Goal: Find specific page/section: Find specific page/section

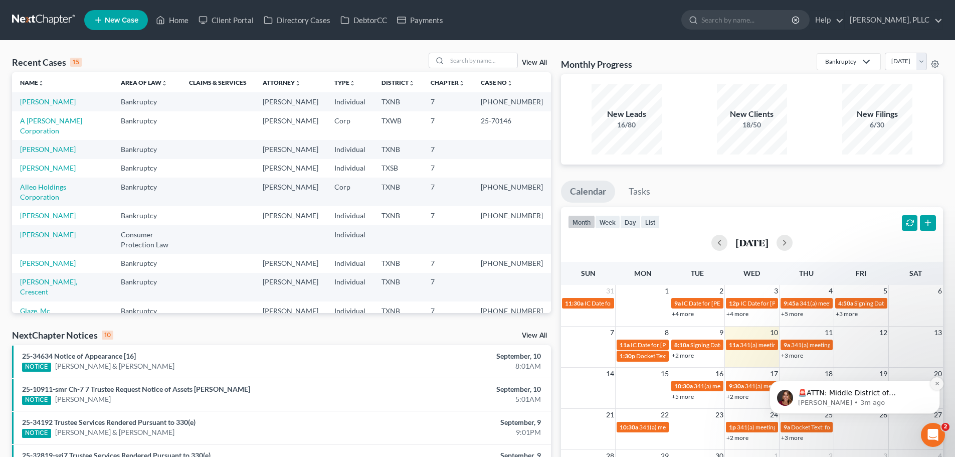
click at [936, 384] on icon "Dismiss notification" at bounding box center [937, 383] width 4 height 4
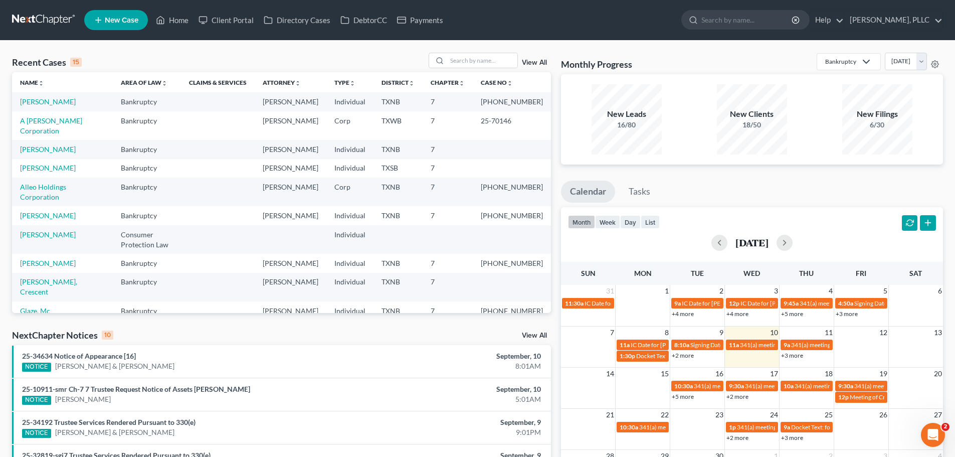
click at [726, 294] on td "3" at bounding box center [751, 291] width 55 height 12
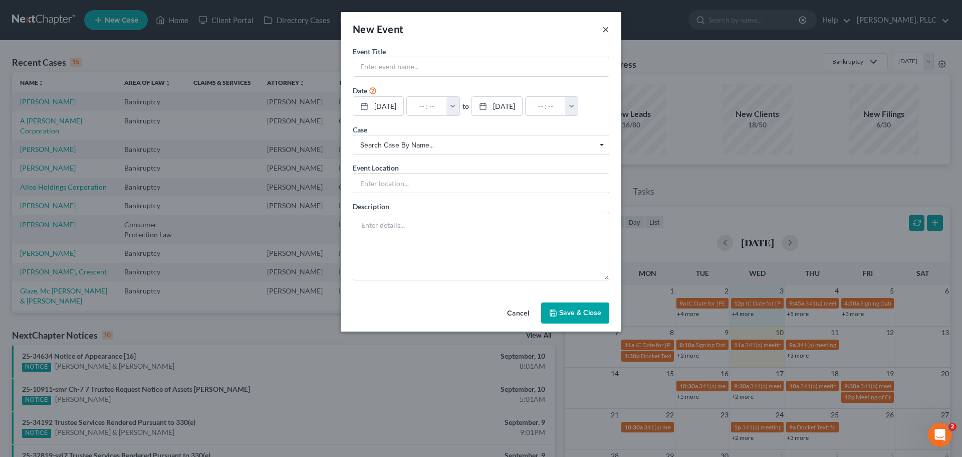
click at [606, 29] on button "×" at bounding box center [606, 29] width 7 height 12
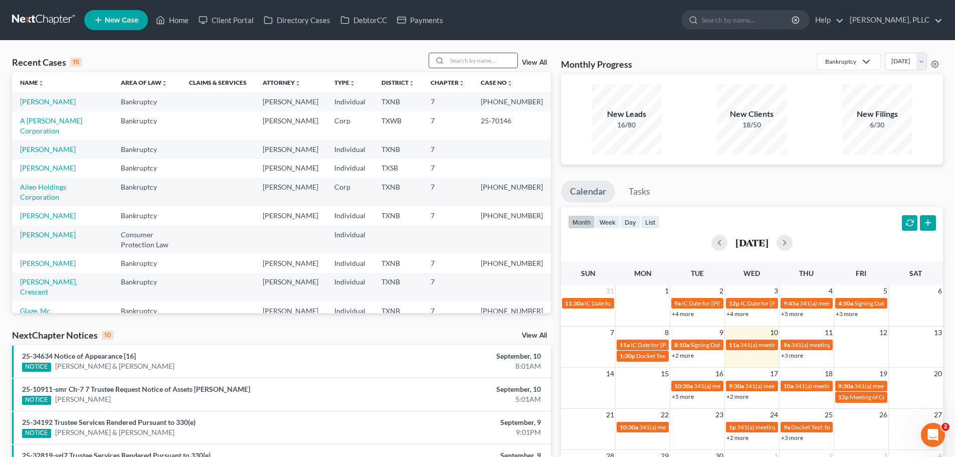
click at [487, 64] on input "search" at bounding box center [482, 60] width 70 height 15
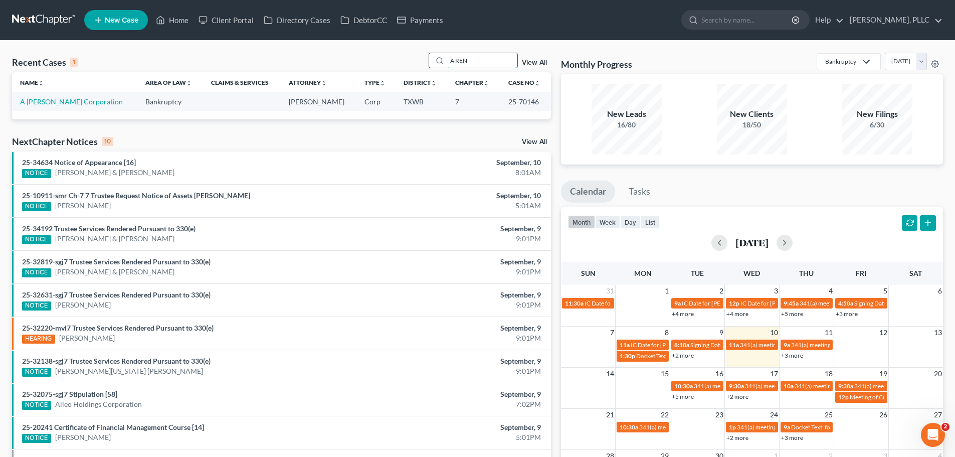
click at [490, 60] on input "A REN" at bounding box center [482, 60] width 70 height 15
type input "A"
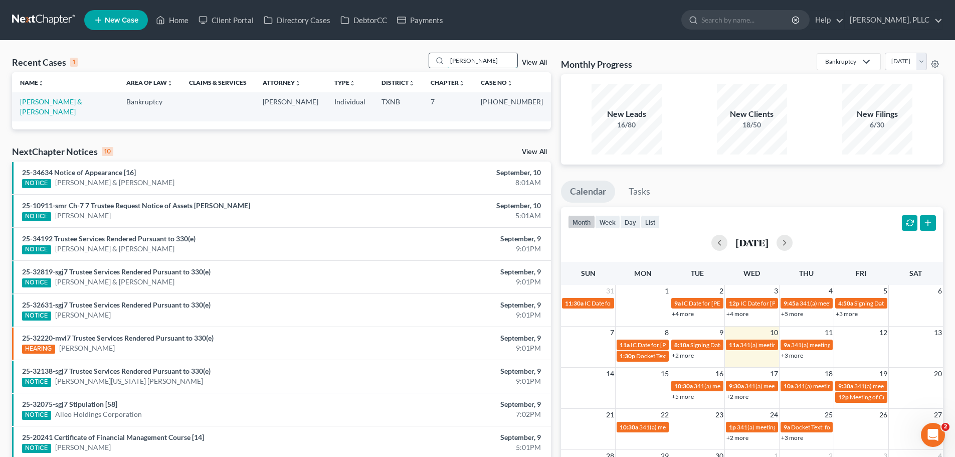
click at [491, 59] on input "[PERSON_NAME]" at bounding box center [482, 60] width 70 height 15
type input "G"
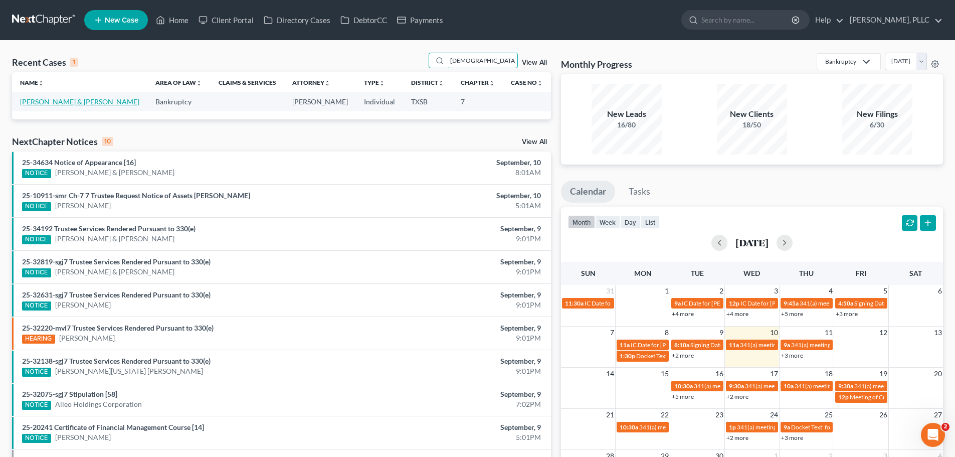
type input "[DEMOGRAPHIC_DATA]"
click at [48, 103] on link "[PERSON_NAME] & [PERSON_NAME]" at bounding box center [79, 101] width 119 height 9
select select "3"
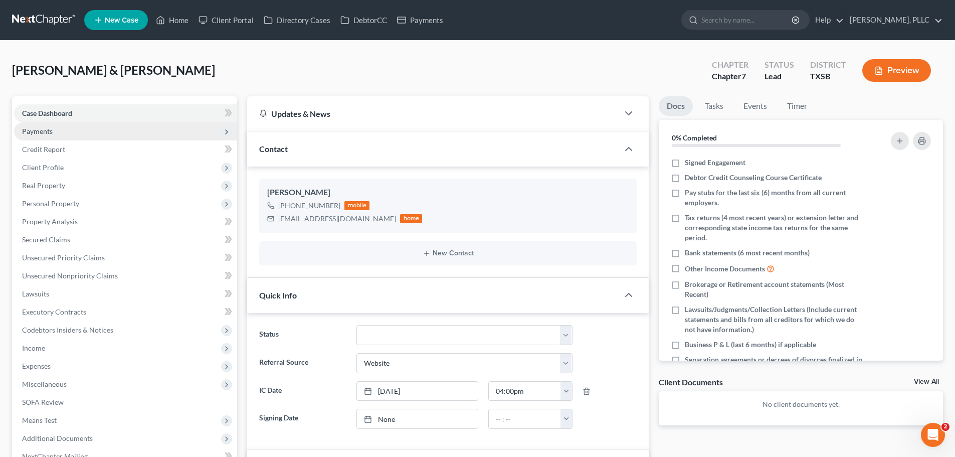
scroll to position [13, 0]
click at [54, 131] on span "Payments" at bounding box center [125, 131] width 223 height 18
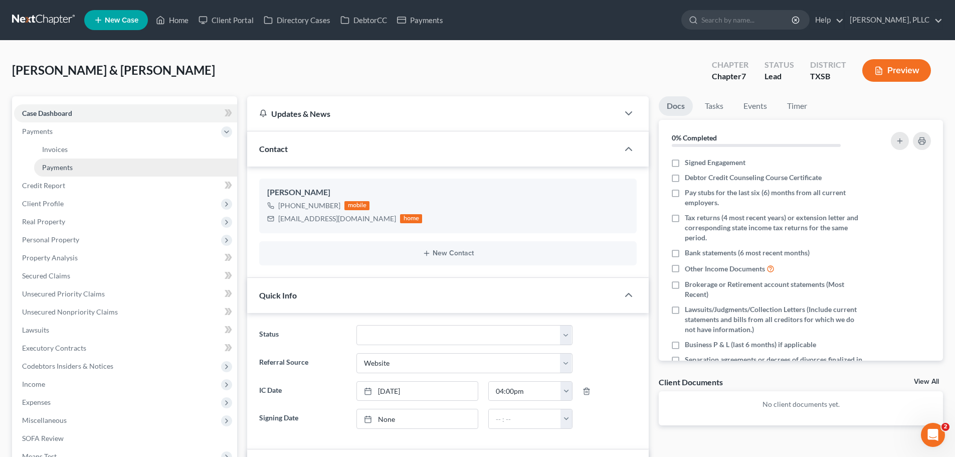
click at [59, 170] on span "Payments" at bounding box center [57, 167] width 31 height 9
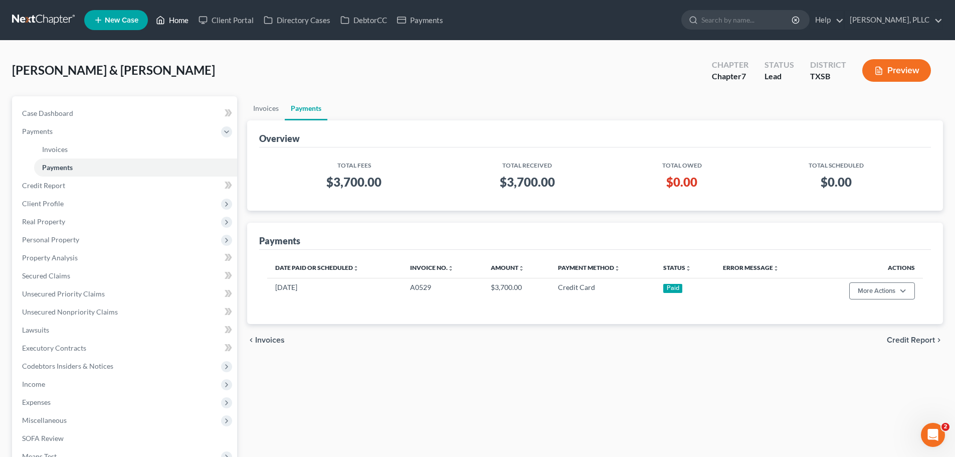
click at [176, 19] on link "Home" at bounding box center [172, 20] width 43 height 18
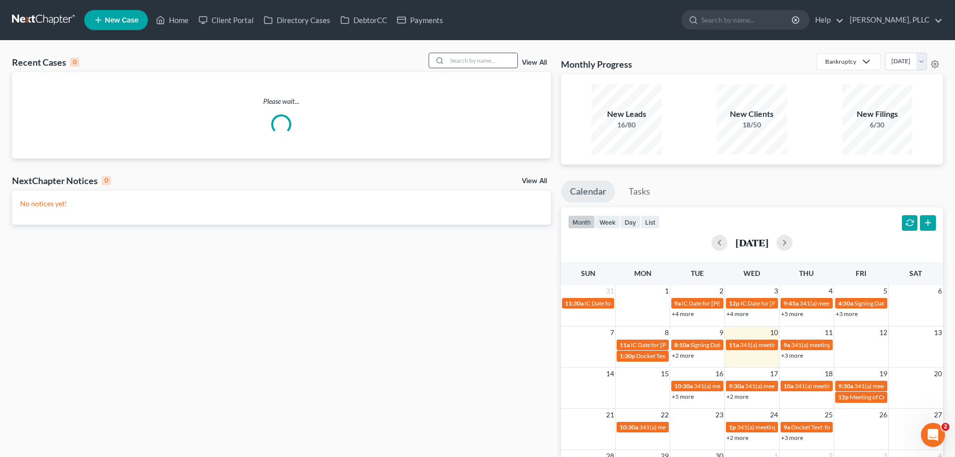
click at [485, 62] on input "search" at bounding box center [482, 60] width 70 height 15
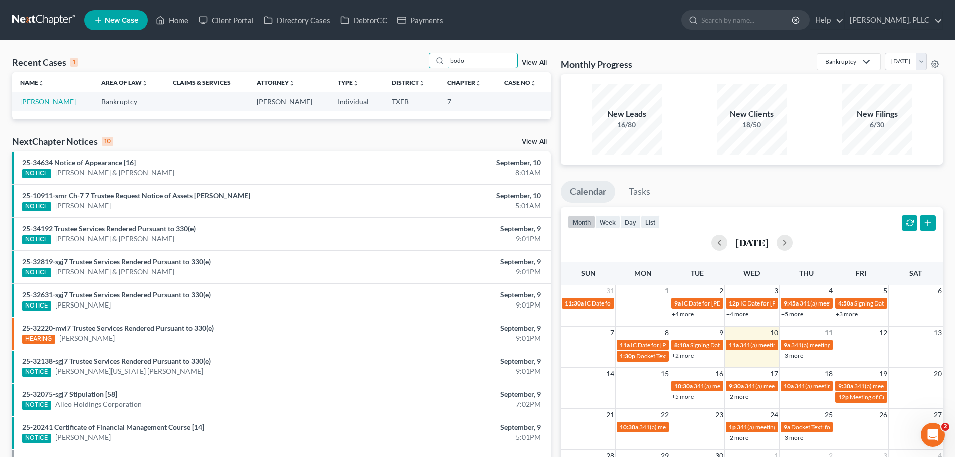
type input "bodo"
click at [38, 101] on link "[PERSON_NAME]" at bounding box center [48, 101] width 56 height 9
select select "4"
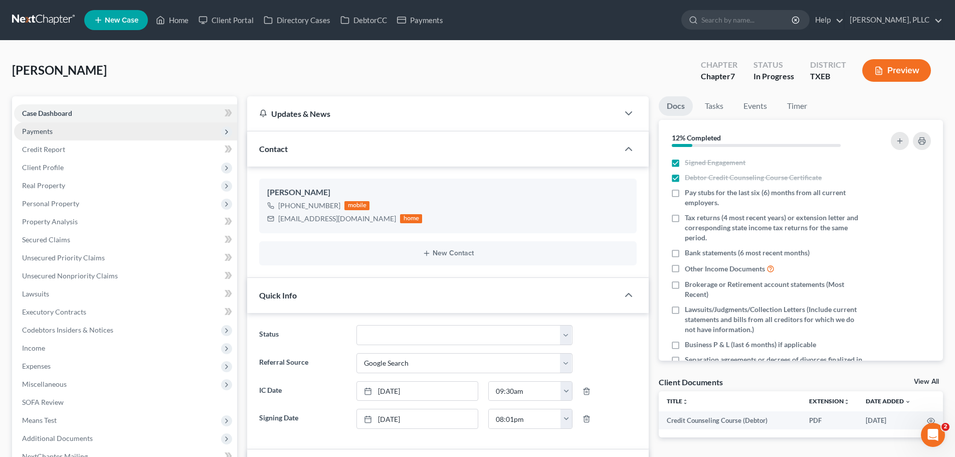
click at [36, 128] on span "Payments" at bounding box center [37, 131] width 31 height 9
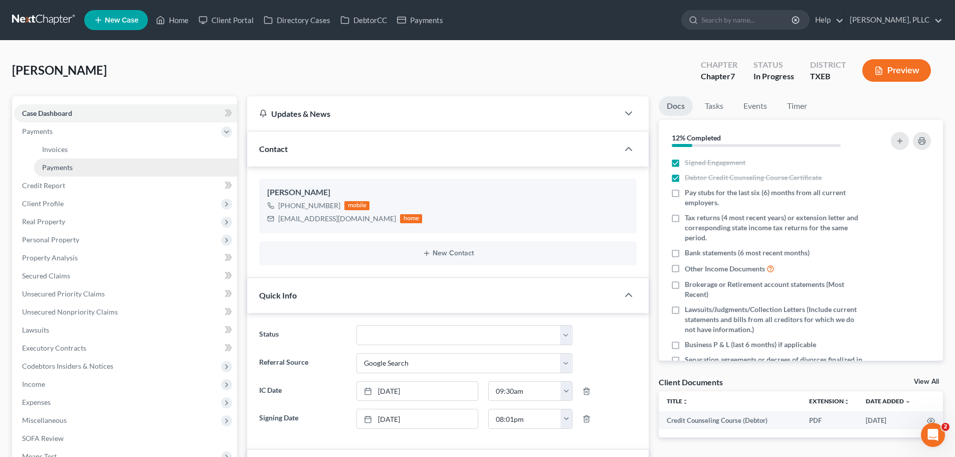
click at [55, 167] on span "Payments" at bounding box center [57, 167] width 31 height 9
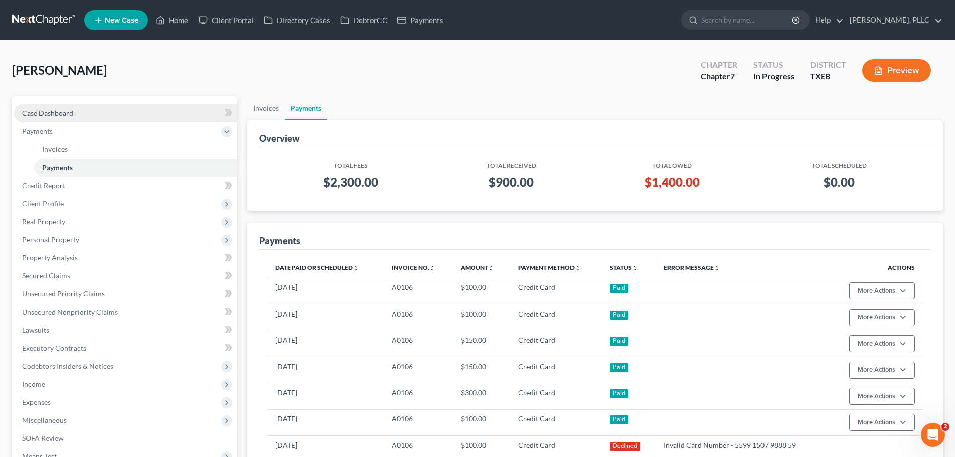
click at [66, 114] on span "Case Dashboard" at bounding box center [47, 113] width 51 height 9
select select "4"
